Goal: Check status

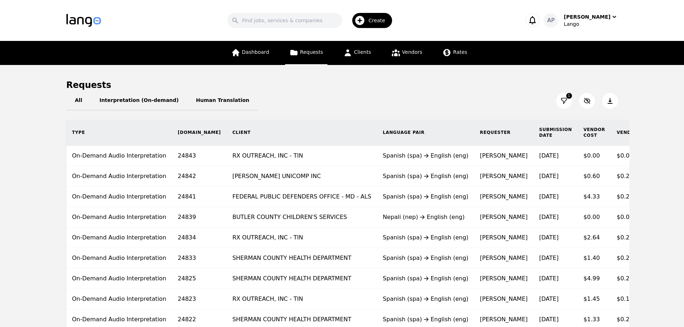
click at [563, 100] on icon at bounding box center [564, 100] width 7 height 7
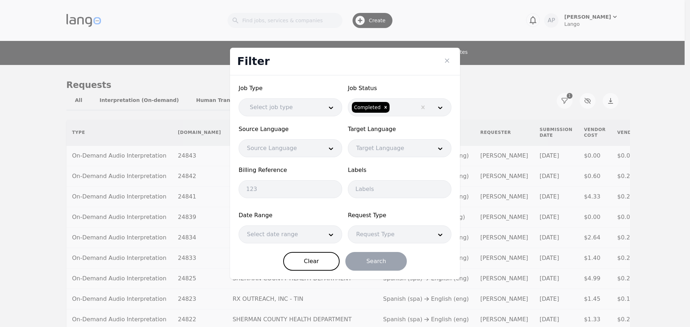
click at [274, 235] on div at bounding box center [279, 234] width 81 height 17
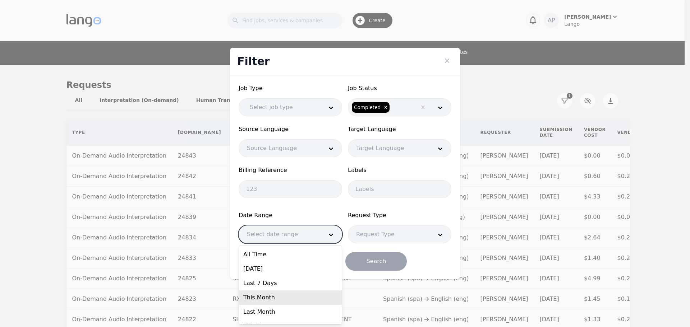
click at [286, 299] on div "This Month" at bounding box center [290, 298] width 103 height 14
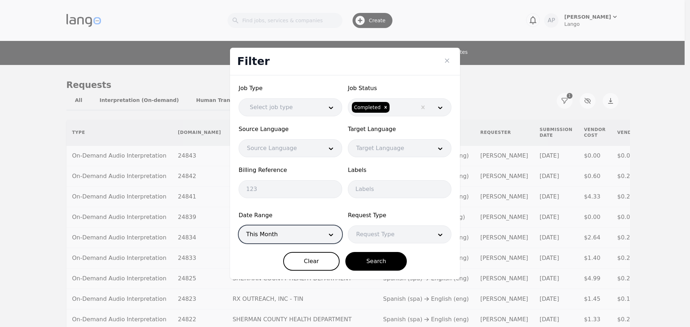
click at [276, 232] on div at bounding box center [279, 234] width 81 height 17
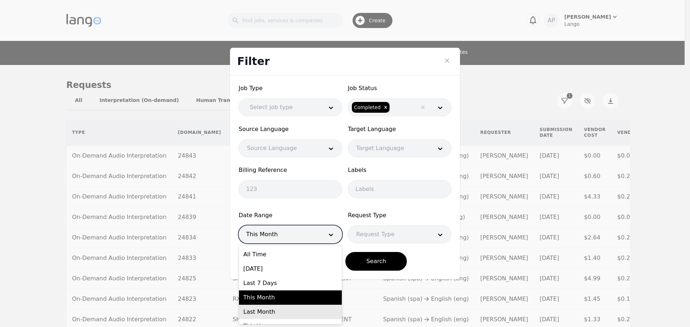
click at [284, 312] on div "Last Month" at bounding box center [290, 312] width 103 height 14
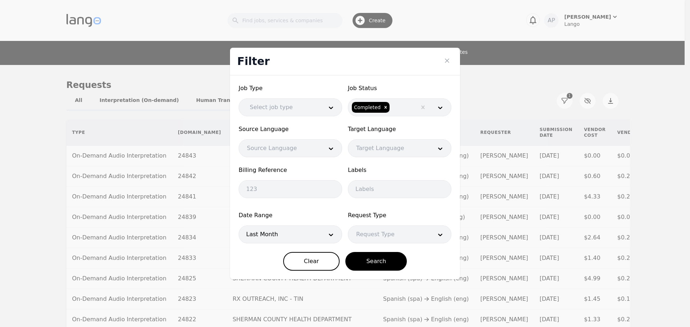
click at [269, 256] on div "Clear Search" at bounding box center [344, 261] width 213 height 19
click at [394, 260] on button "Search" at bounding box center [375, 261] width 61 height 19
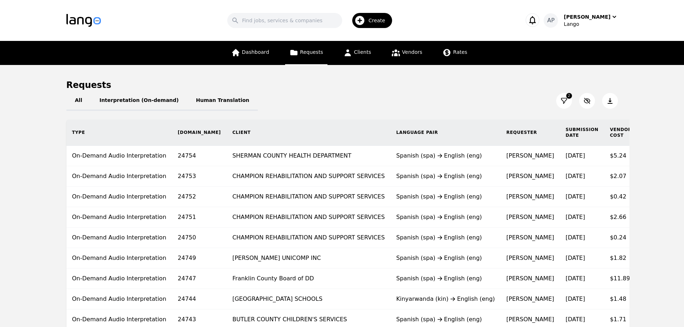
click at [612, 100] on icon at bounding box center [610, 100] width 7 height 7
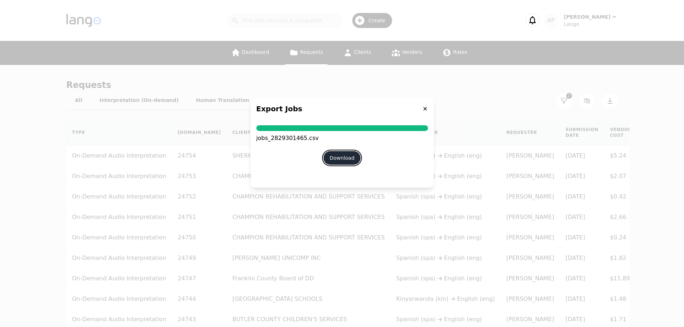
click at [351, 163] on button "Download" at bounding box center [342, 158] width 37 height 14
drag, startPoint x: 426, startPoint y: 107, endPoint x: 210, endPoint y: 57, distance: 222.2
click at [425, 107] on icon at bounding box center [425, 109] width 6 height 6
